Goal: Task Accomplishment & Management: Use online tool/utility

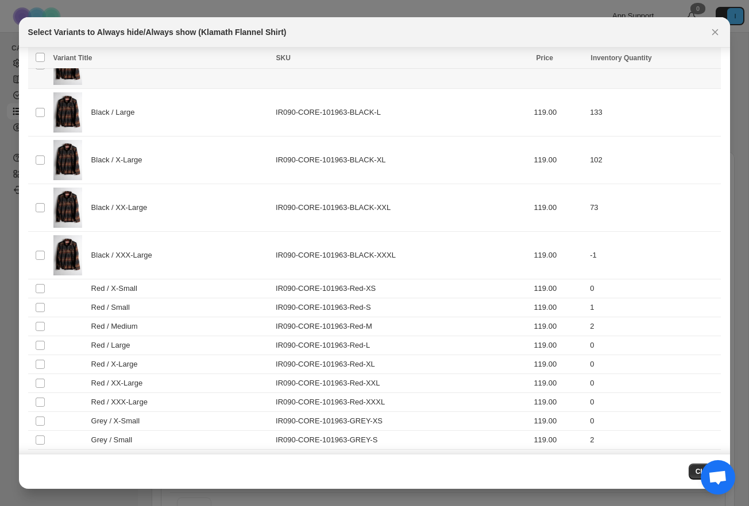
scroll to position [922, 0]
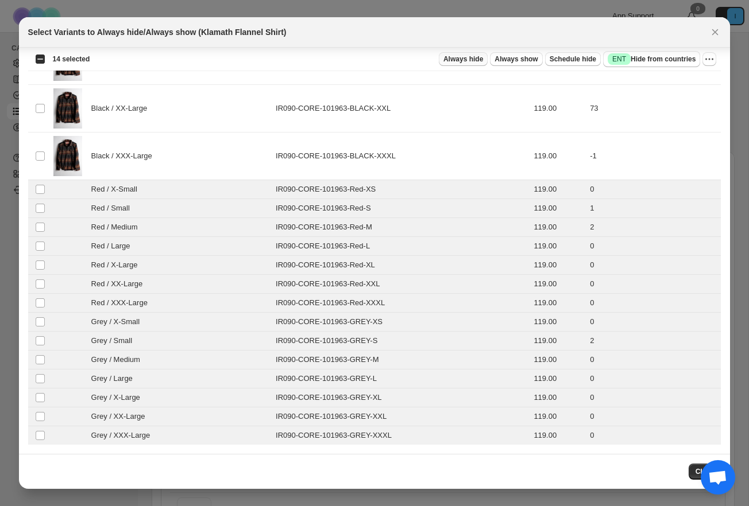
click at [463, 61] on span "Always hide" at bounding box center [463, 59] width 40 height 9
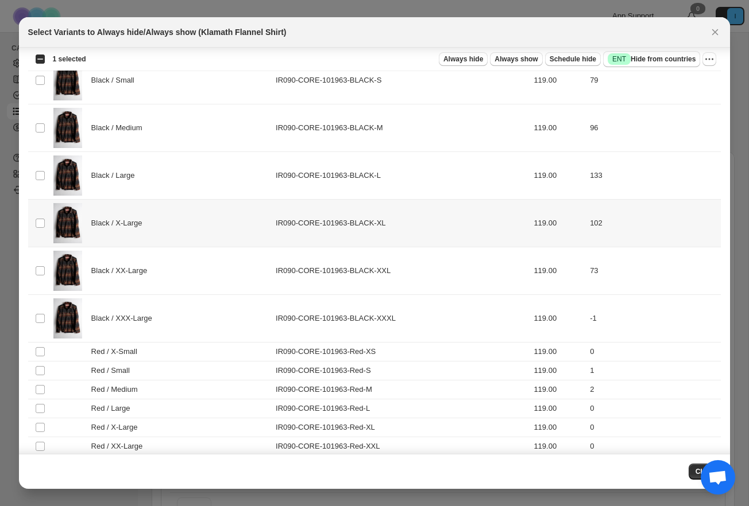
scroll to position [762, 0]
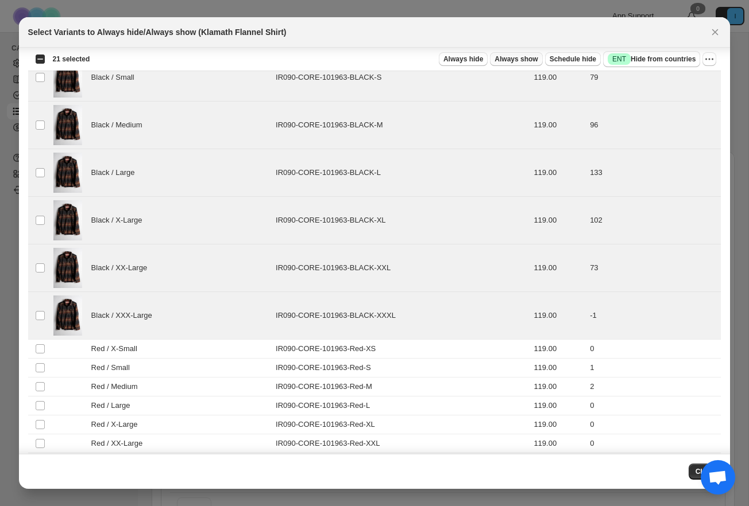
click at [513, 60] on span "Always show" at bounding box center [515, 59] width 43 height 9
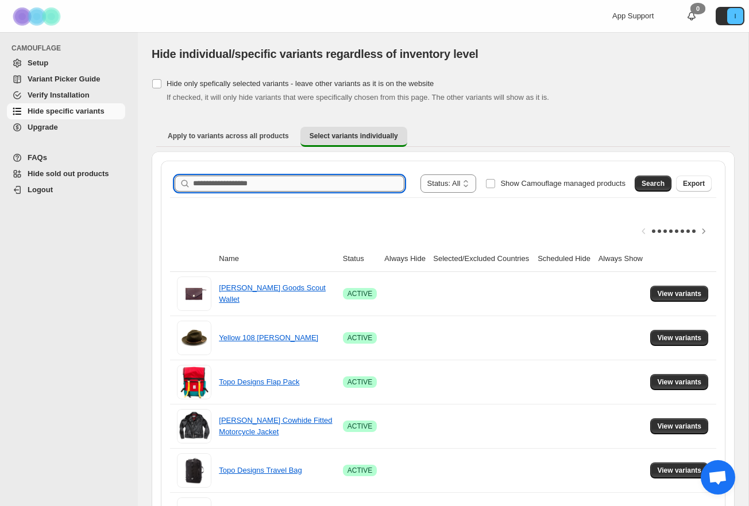
click at [319, 185] on input "Search product name" at bounding box center [298, 184] width 211 height 16
type input "*******"
click at [646, 183] on span "Search" at bounding box center [652, 183] width 23 height 9
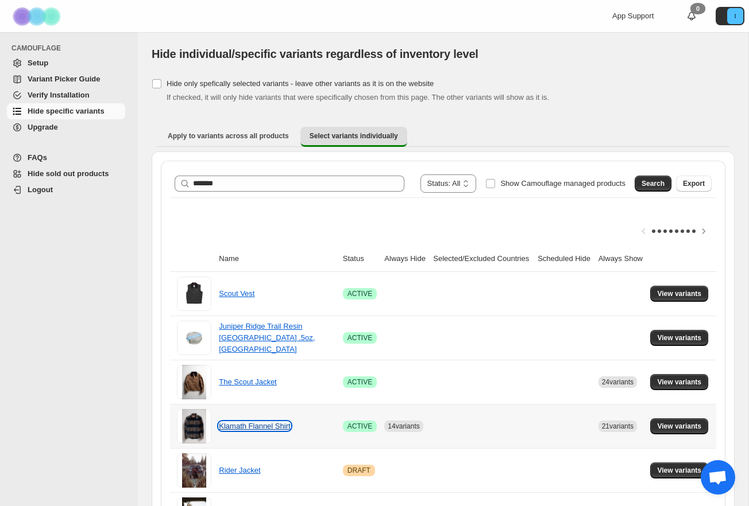
click at [254, 424] on link "Klamath Flannel Shirt" at bounding box center [254, 426] width 71 height 9
